Goal: Task Accomplishment & Management: Complete application form

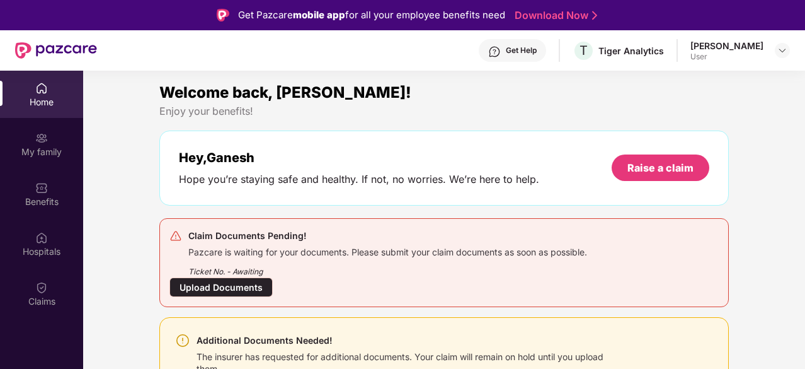
click at [50, 99] on div "Home" at bounding box center [41, 102] width 83 height 13
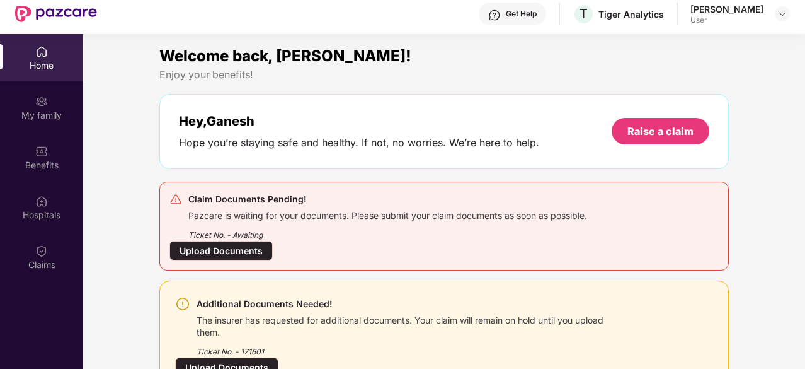
scroll to position [71, 0]
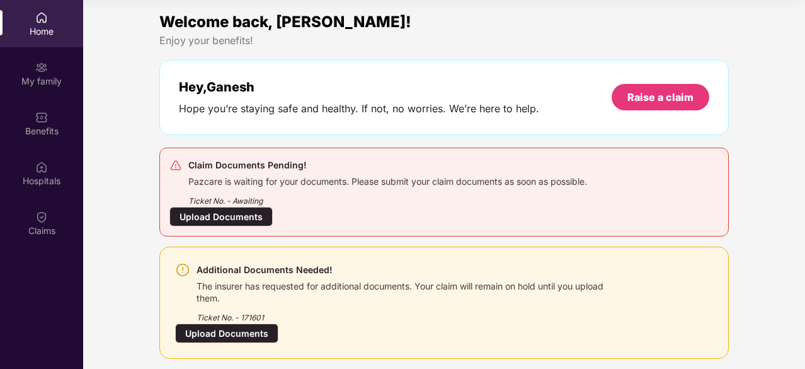
click at [299, 181] on div "Pazcare is waiting for your documents. Please submit your claim documents as so…" at bounding box center [387, 180] width 399 height 14
click at [218, 217] on div "Upload Documents" at bounding box center [221, 217] width 103 height 20
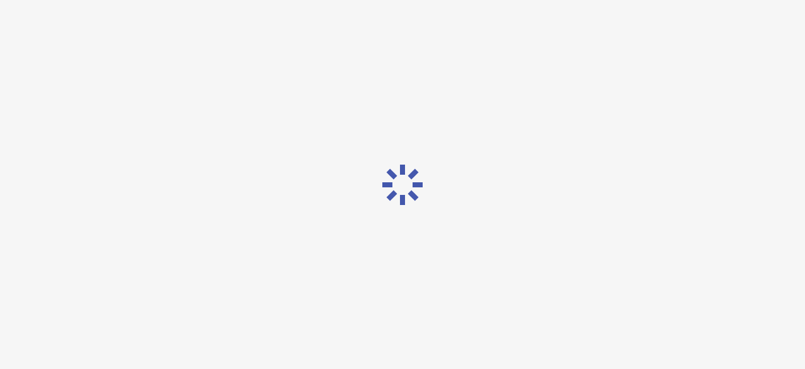
scroll to position [30, 0]
